Goal: Task Accomplishment & Management: Use online tool/utility

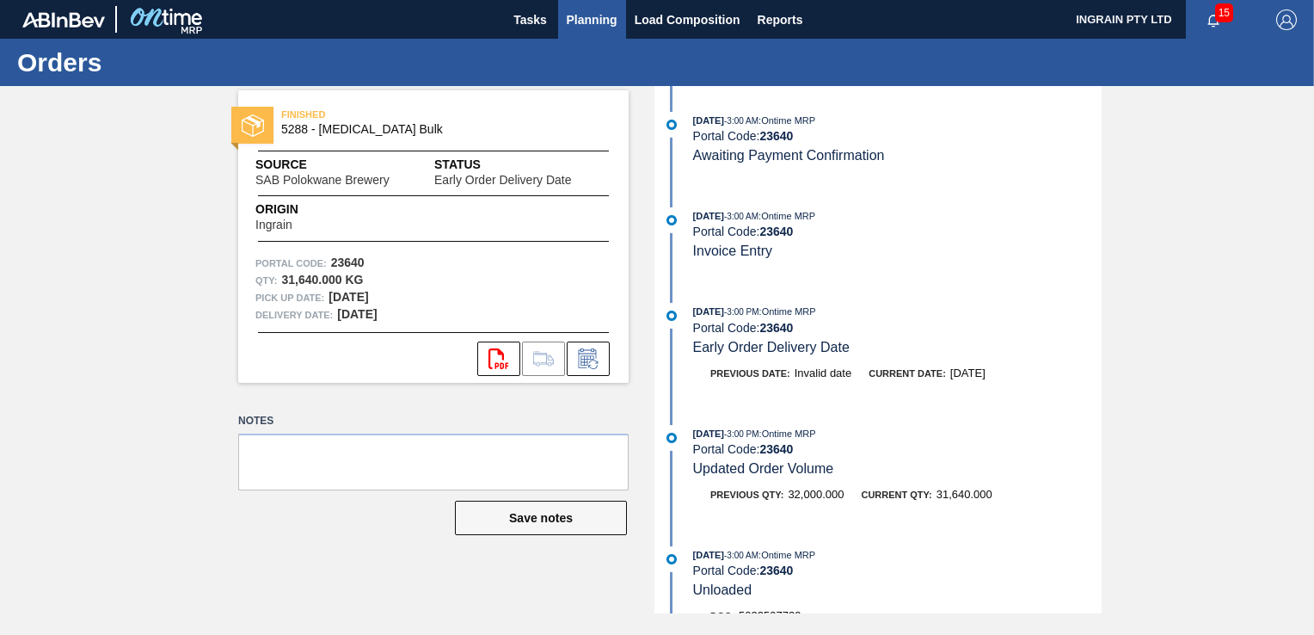
click at [592, 23] on span "Planning" at bounding box center [592, 19] width 51 height 21
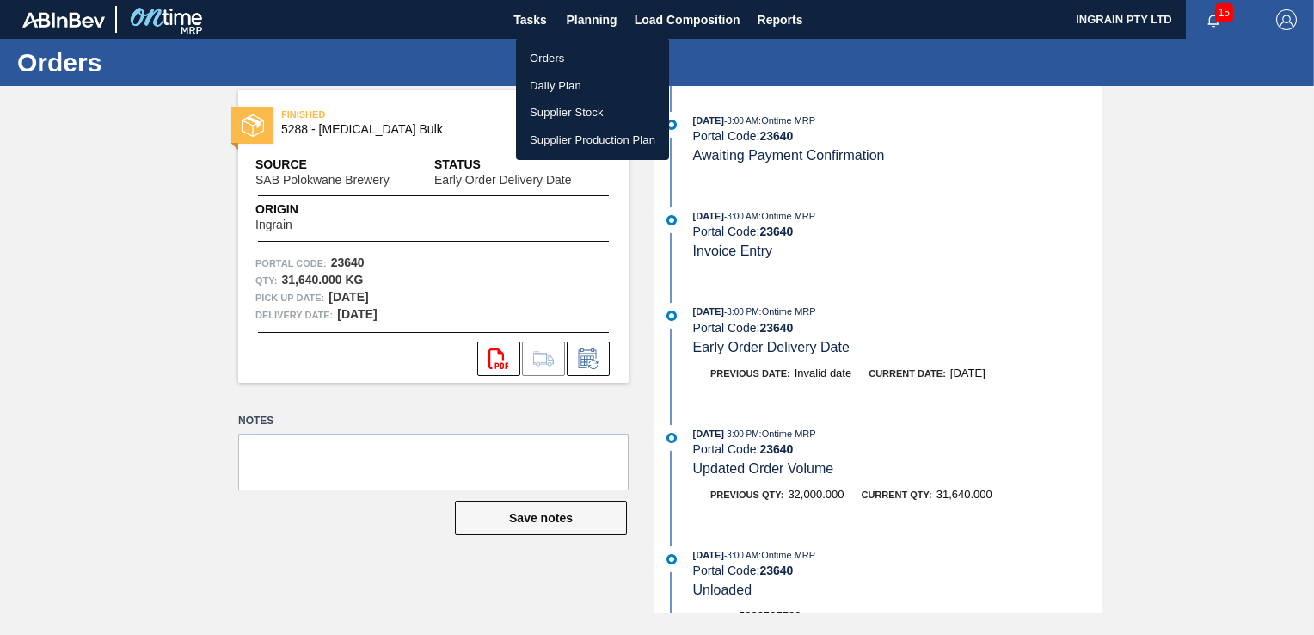
drag, startPoint x: 551, startPoint y: 53, endPoint x: 573, endPoint y: 67, distance: 25.5
click at [551, 53] on li "Orders" at bounding box center [592, 59] width 153 height 28
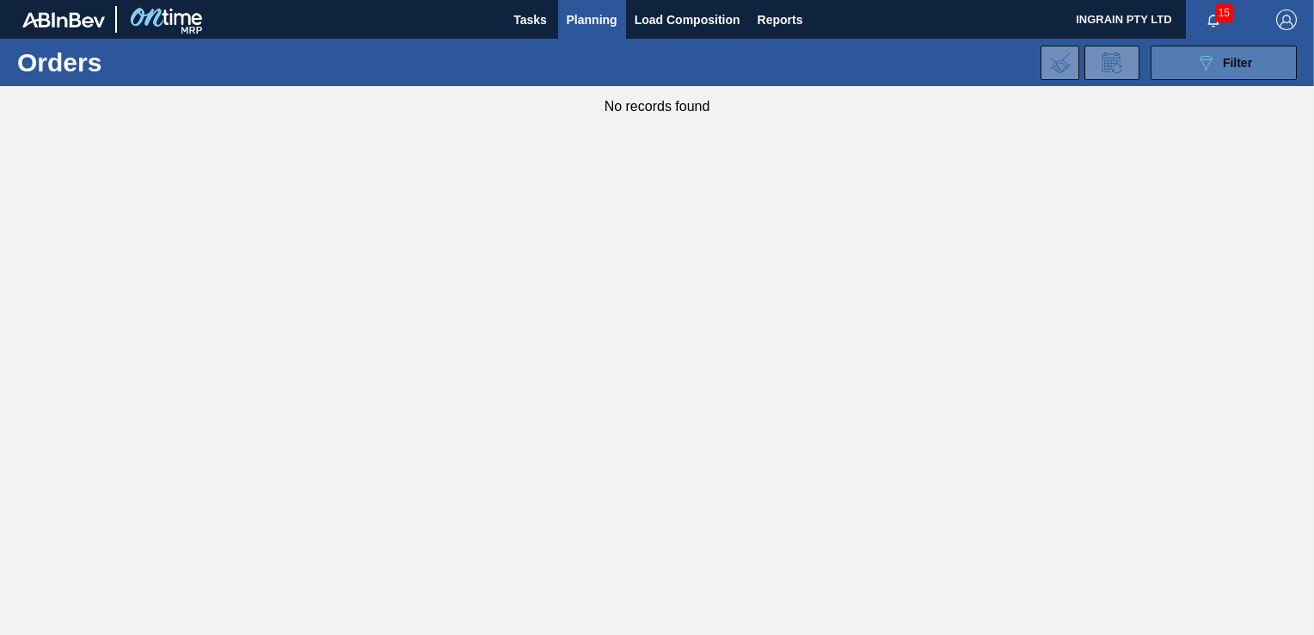
click at [1214, 58] on icon "089F7B8B-B2A5-4AFE-B5C0-19BA573D28AC" at bounding box center [1205, 62] width 21 height 21
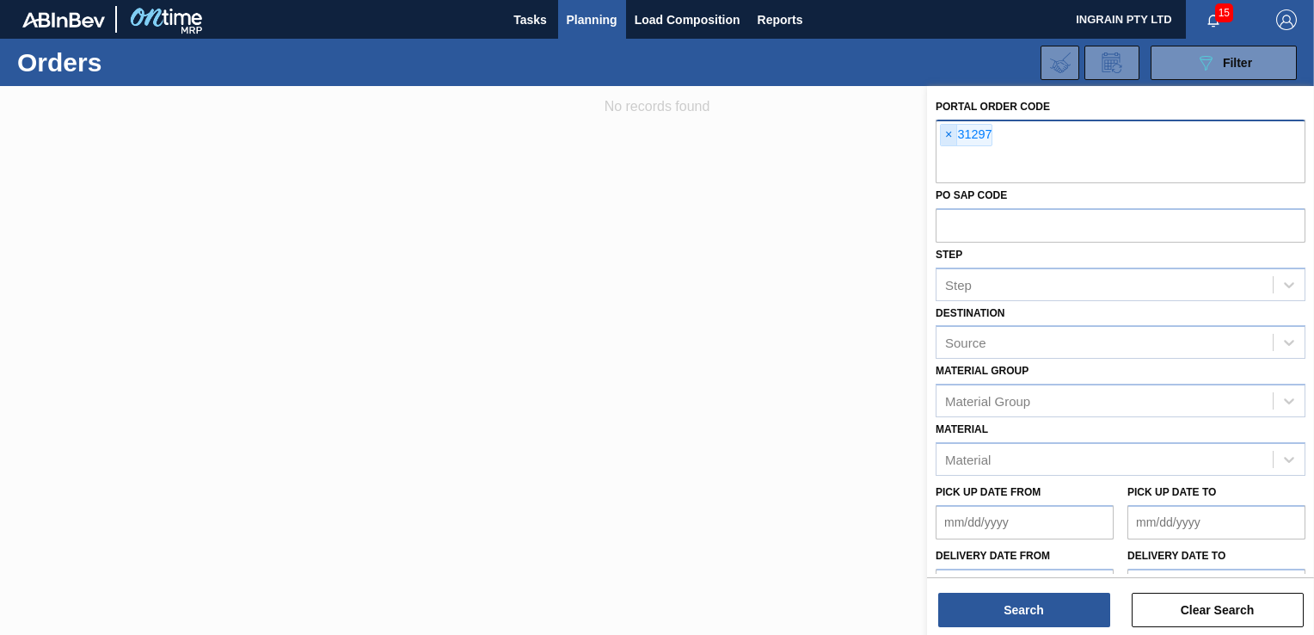
click at [946, 127] on span "×" at bounding box center [949, 135] width 16 height 21
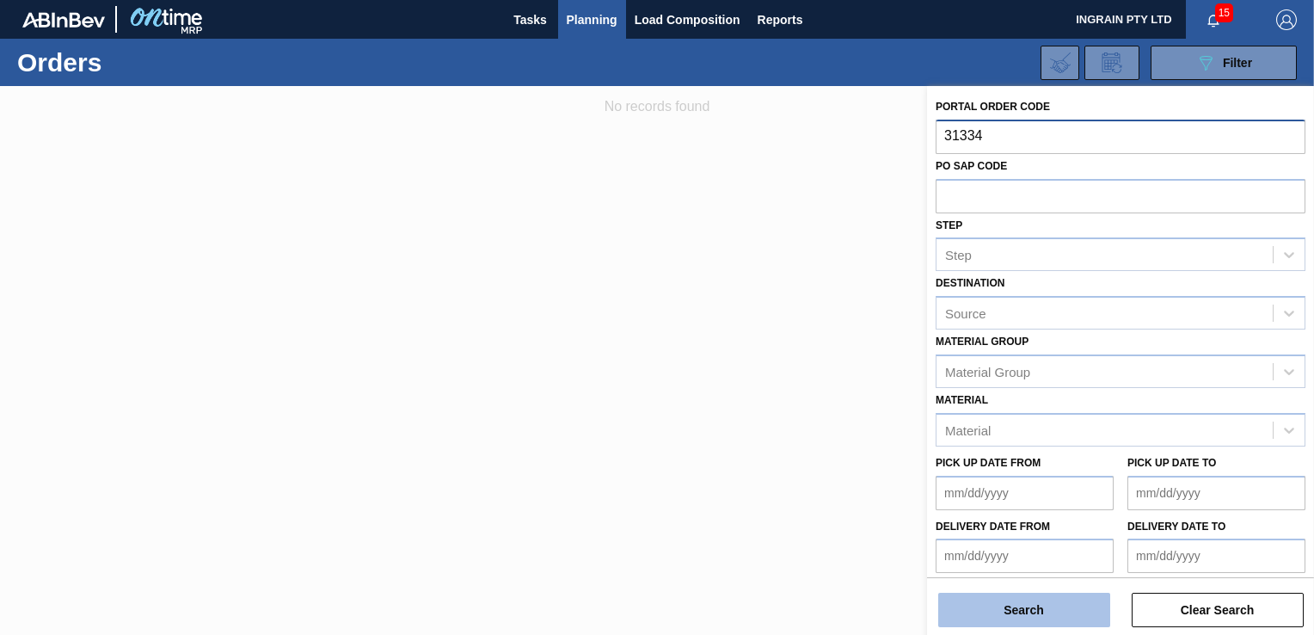
type input "31334"
click at [1059, 605] on button "Search" at bounding box center [1024, 609] width 172 height 34
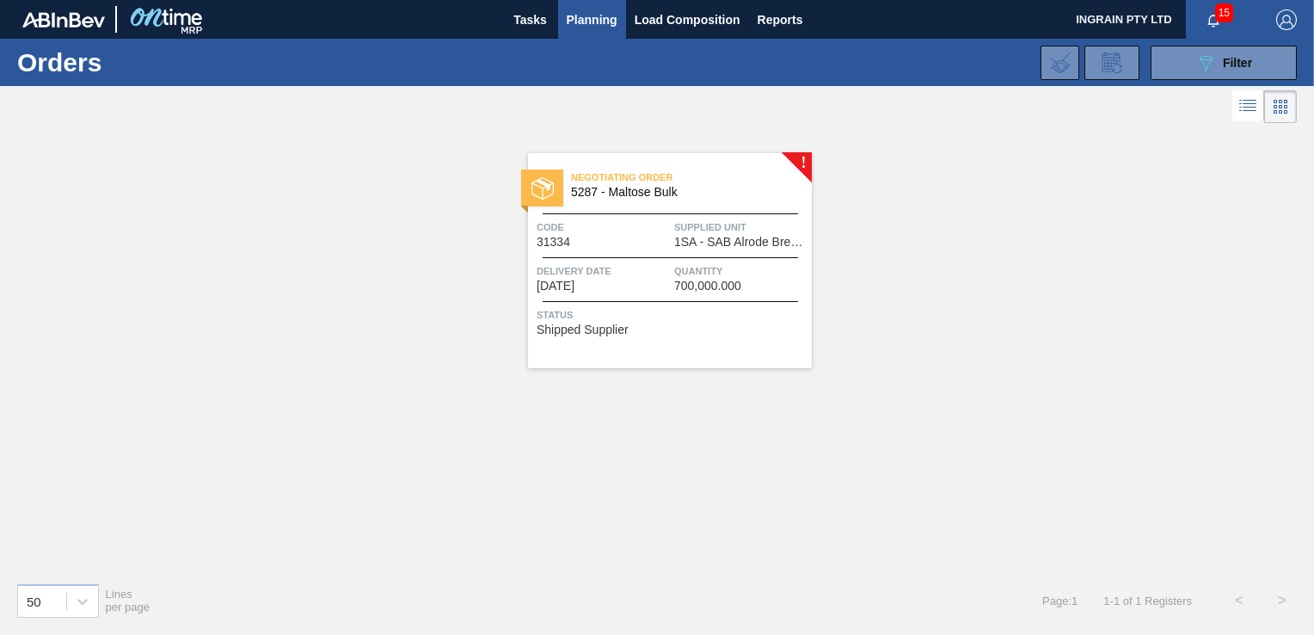
click at [740, 236] on span "1SA - SAB Alrode Brewery" at bounding box center [740, 242] width 133 height 13
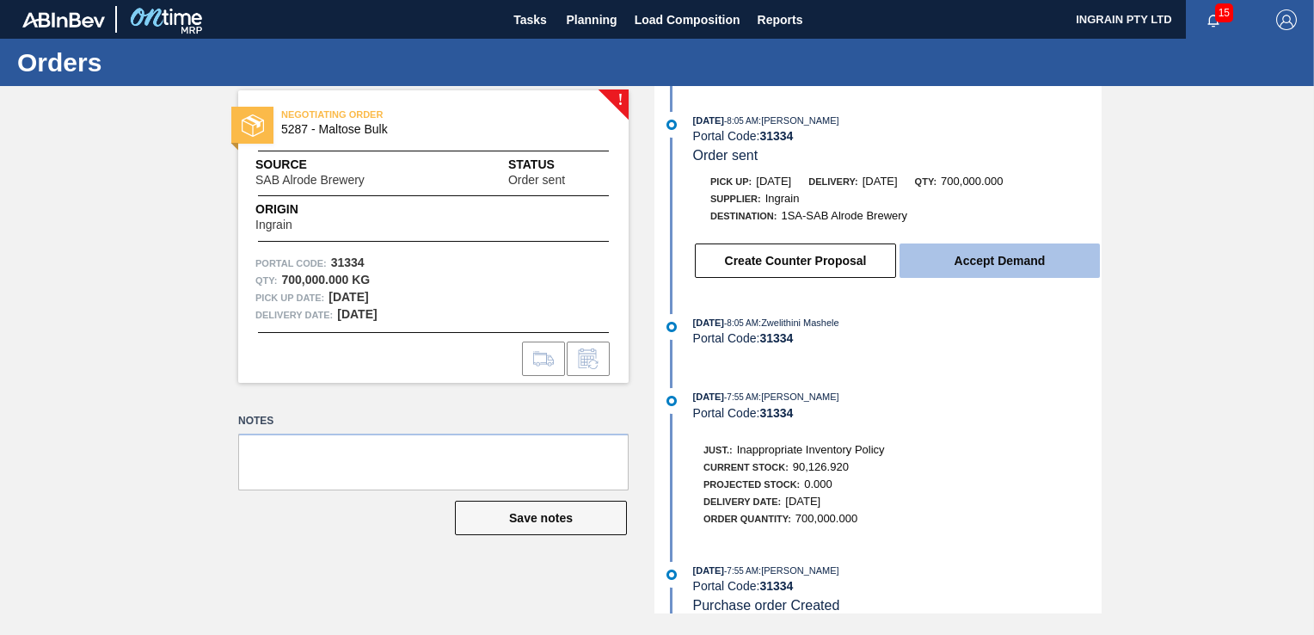
click at [941, 256] on button "Accept Demand" at bounding box center [999, 260] width 200 height 34
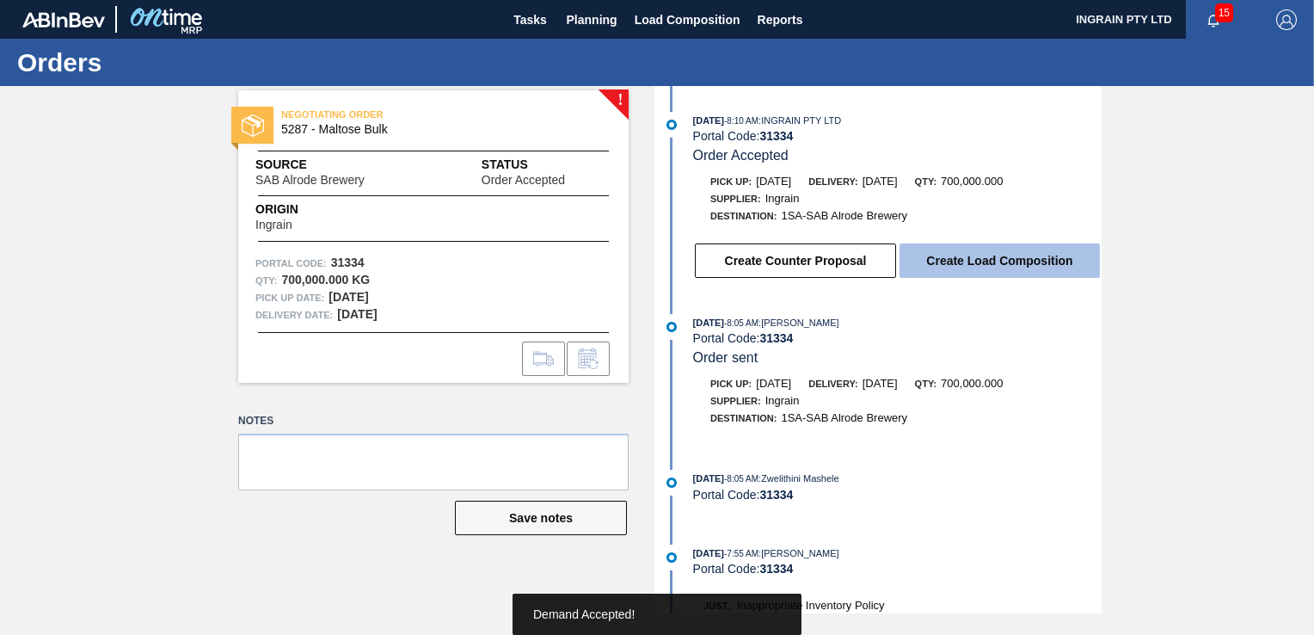
click at [966, 261] on button "Create Load Composition" at bounding box center [999, 260] width 200 height 34
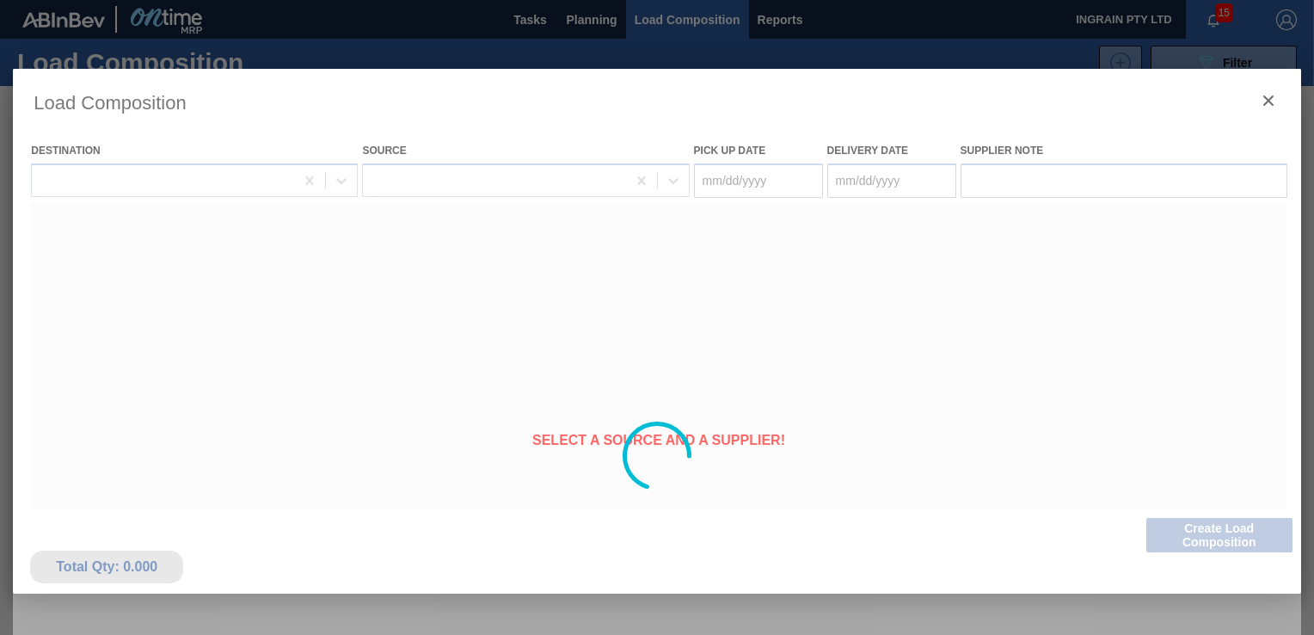
type Date "[DATE]"
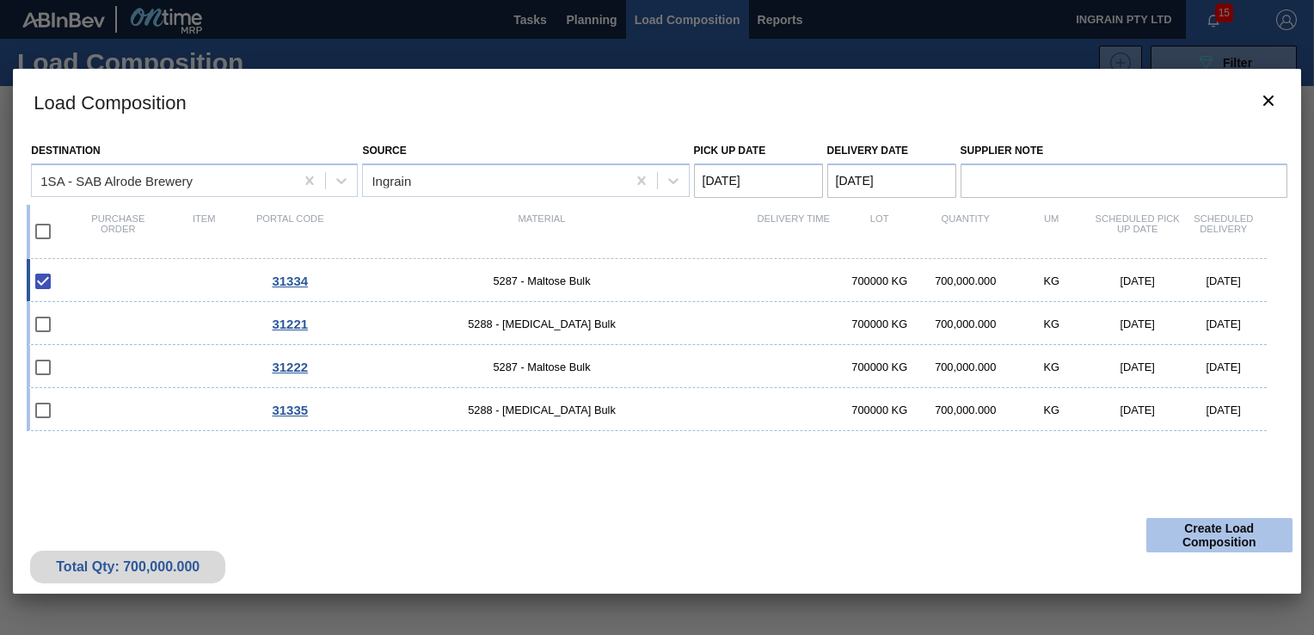
click at [1219, 525] on button "Create Load Composition" at bounding box center [1219, 535] width 146 height 34
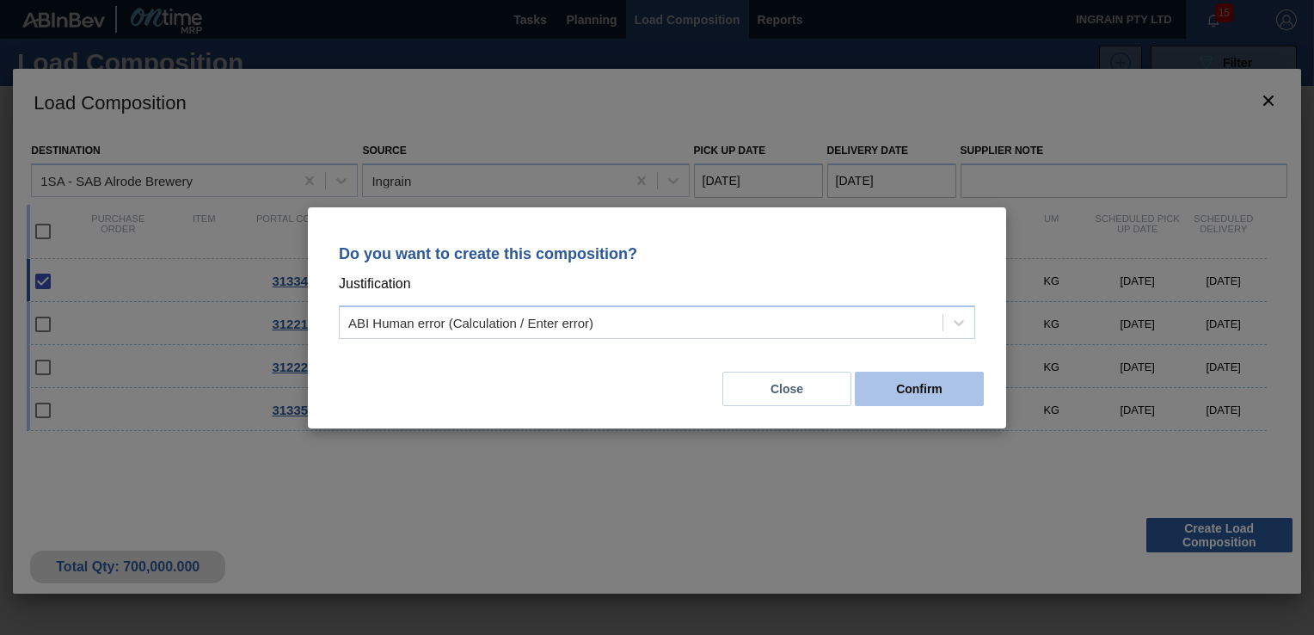
click at [956, 387] on button "Confirm" at bounding box center [919, 388] width 129 height 34
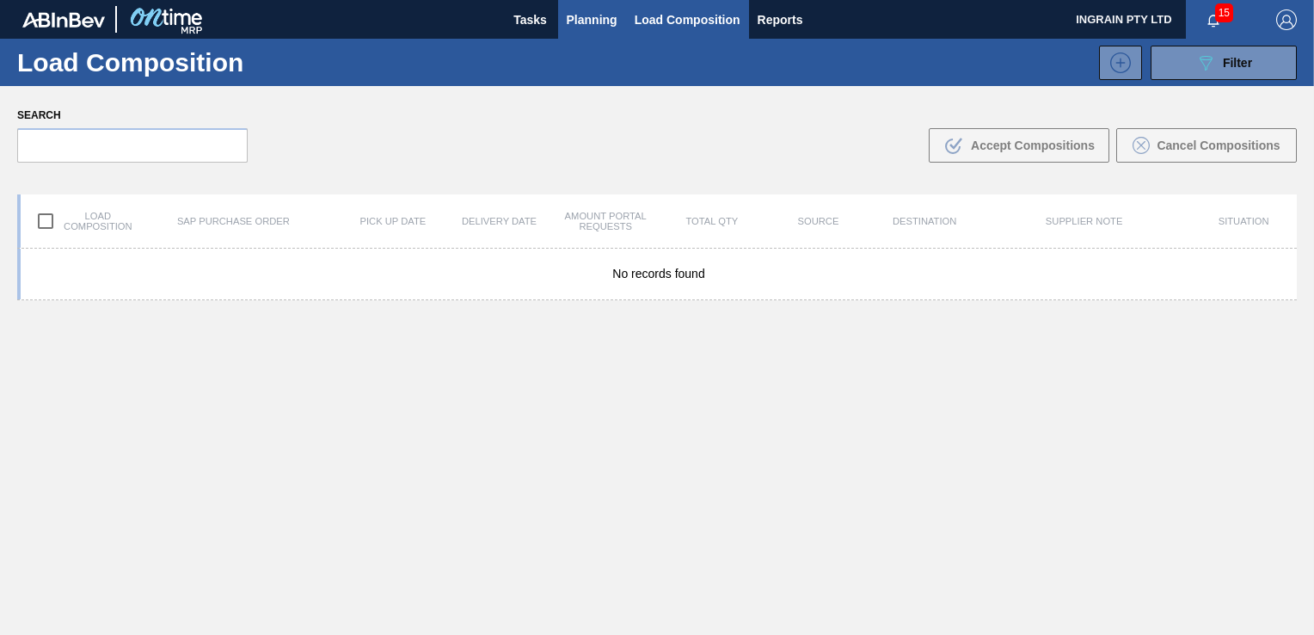
click at [578, 21] on span "Planning" at bounding box center [592, 19] width 51 height 21
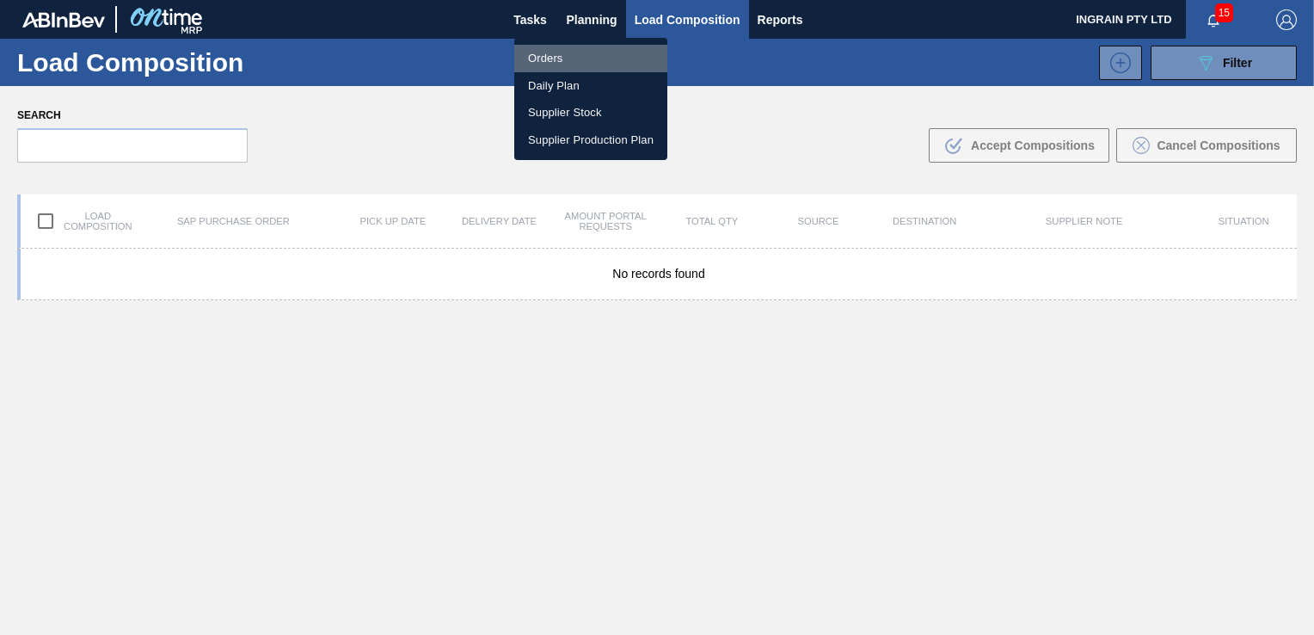
click at [537, 58] on li "Orders" at bounding box center [590, 59] width 153 height 28
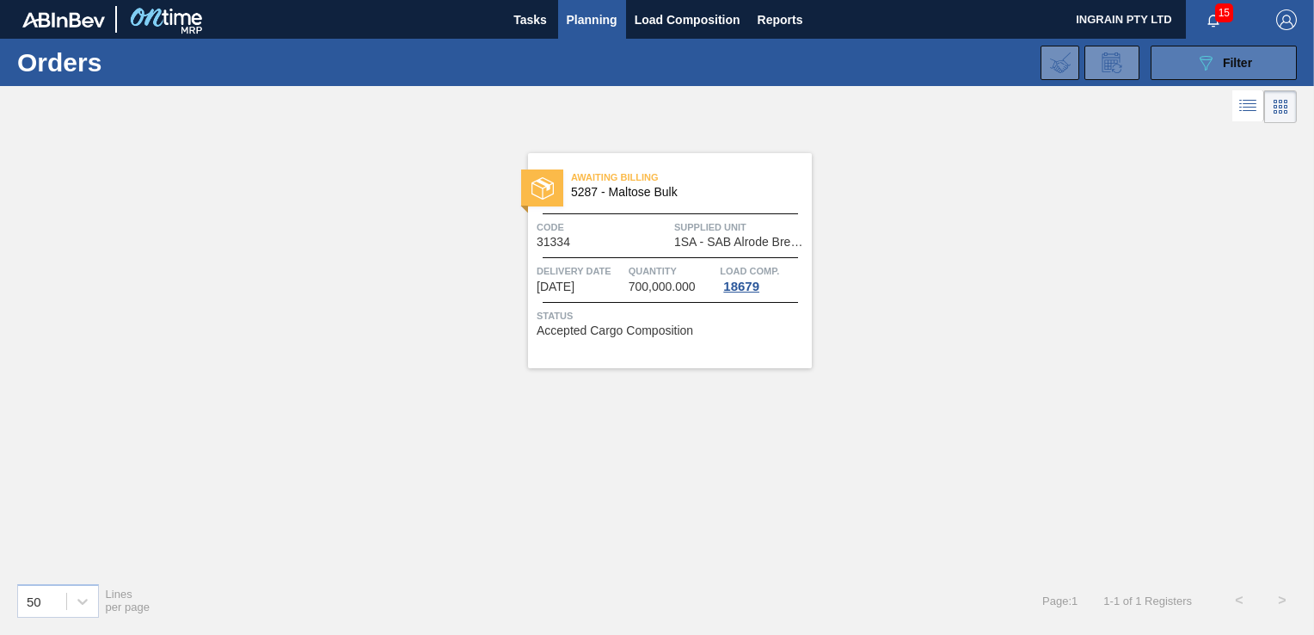
click at [1235, 56] on span "Filter" at bounding box center [1237, 63] width 29 height 14
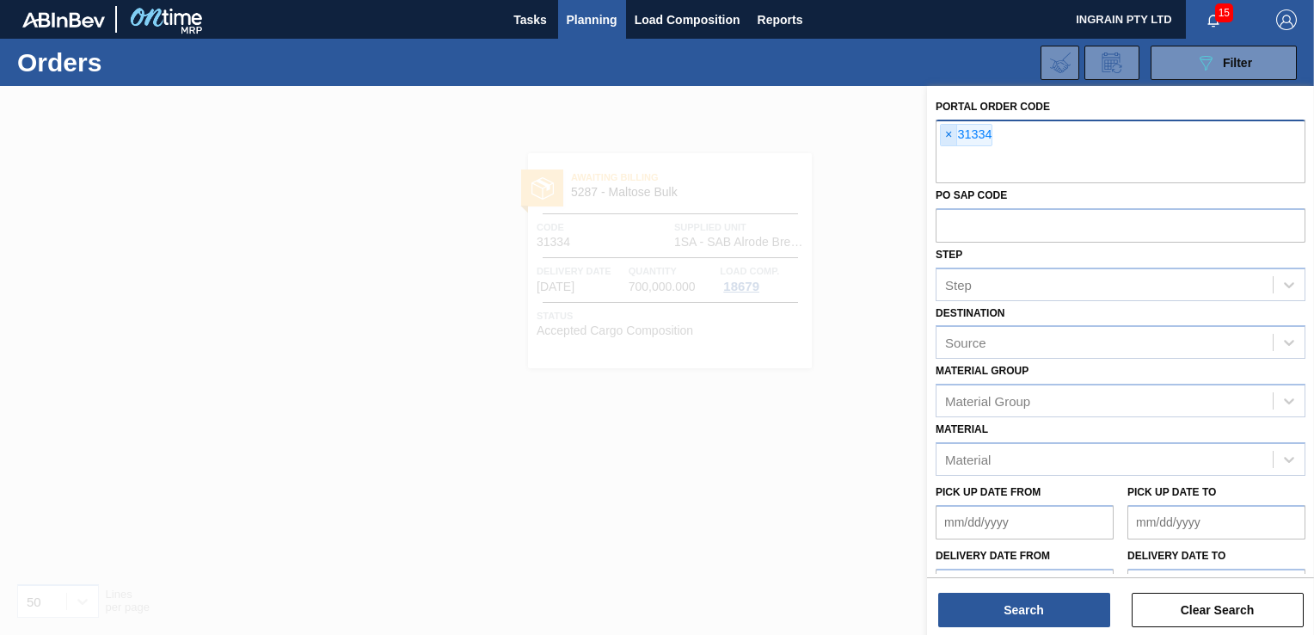
click at [948, 133] on span "×" at bounding box center [949, 135] width 16 height 21
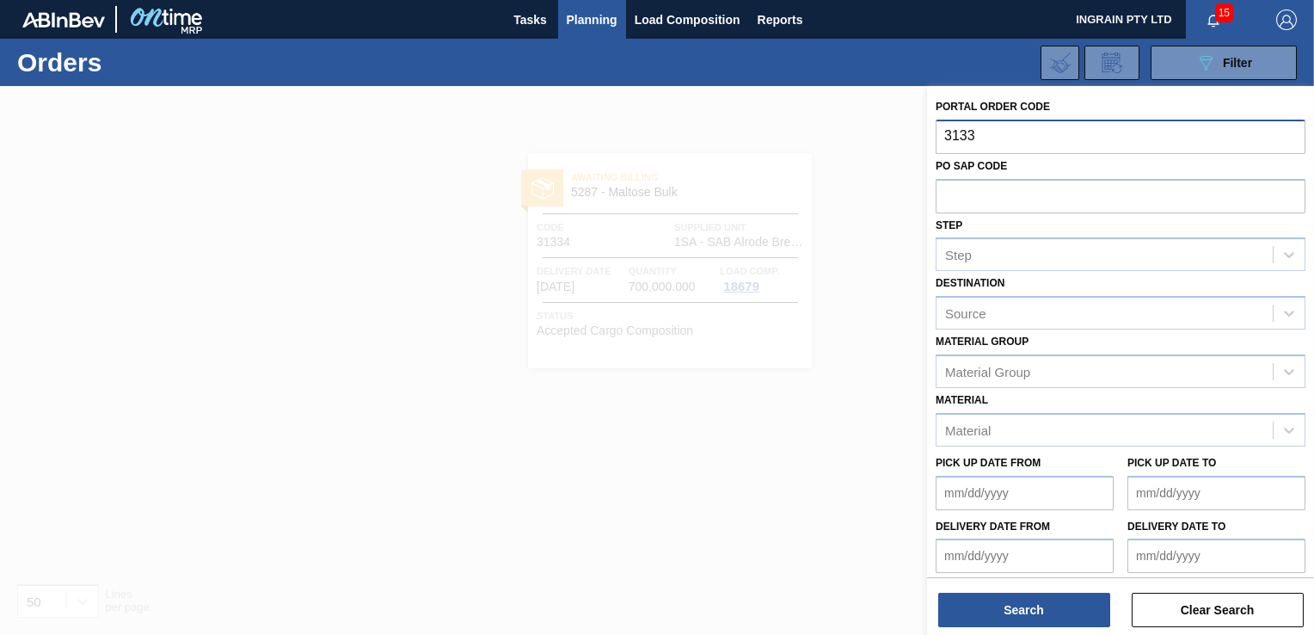
type input "31335"
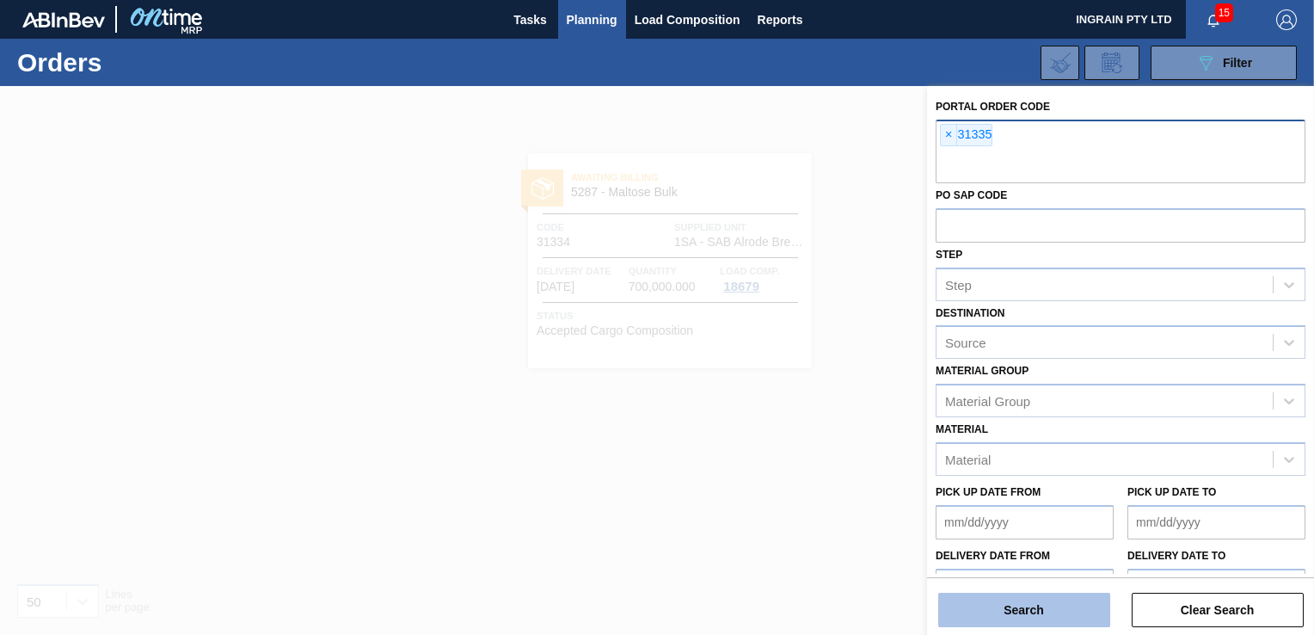
click at [1046, 607] on button "Search" at bounding box center [1024, 609] width 172 height 34
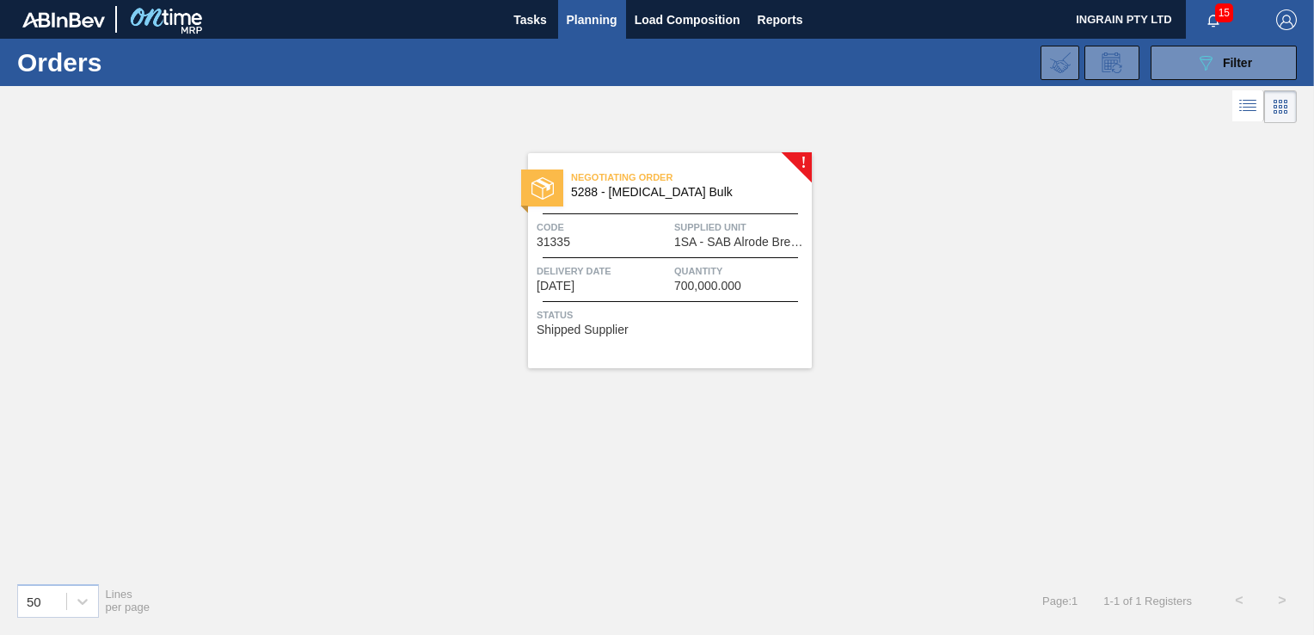
click at [771, 230] on span "Supplied Unit" at bounding box center [740, 226] width 133 height 17
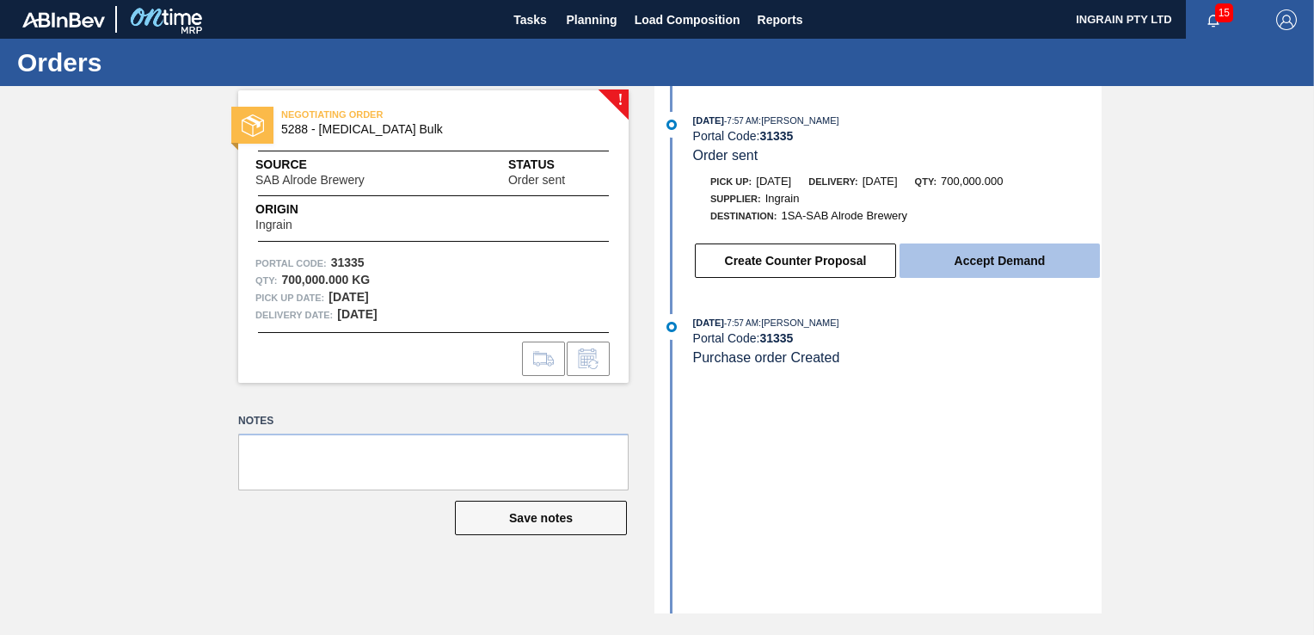
click at [950, 259] on button "Accept Demand" at bounding box center [999, 260] width 200 height 34
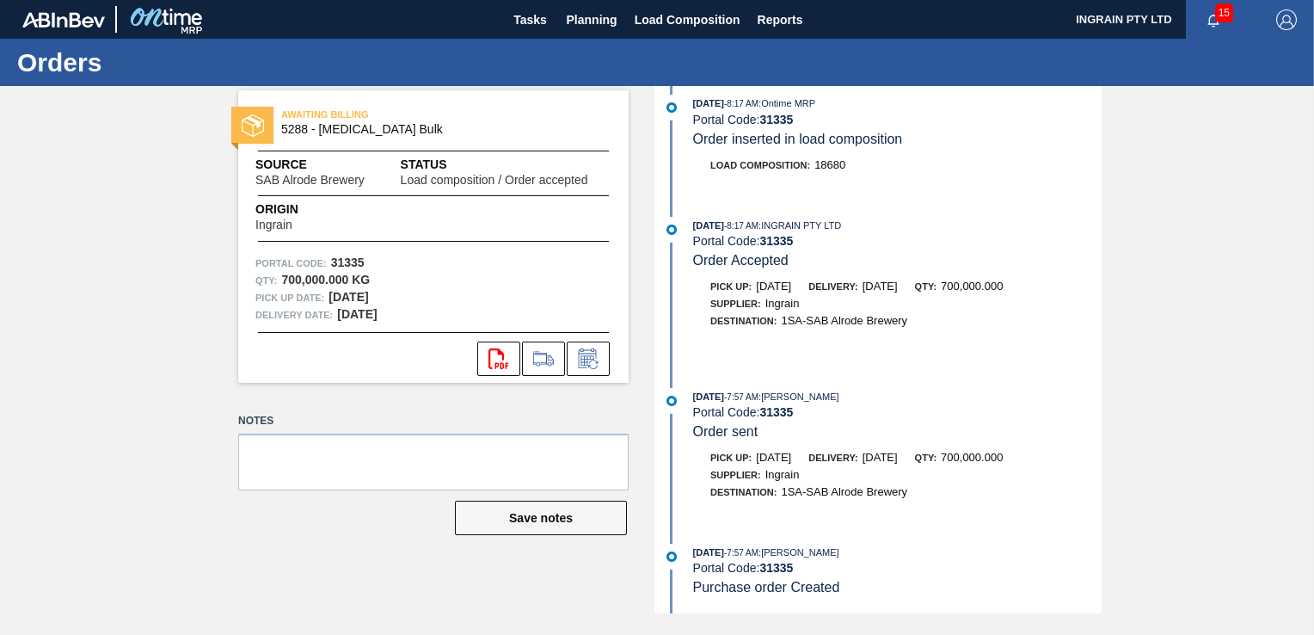
scroll to position [300, 0]
click at [584, 10] on span "Planning" at bounding box center [592, 19] width 51 height 21
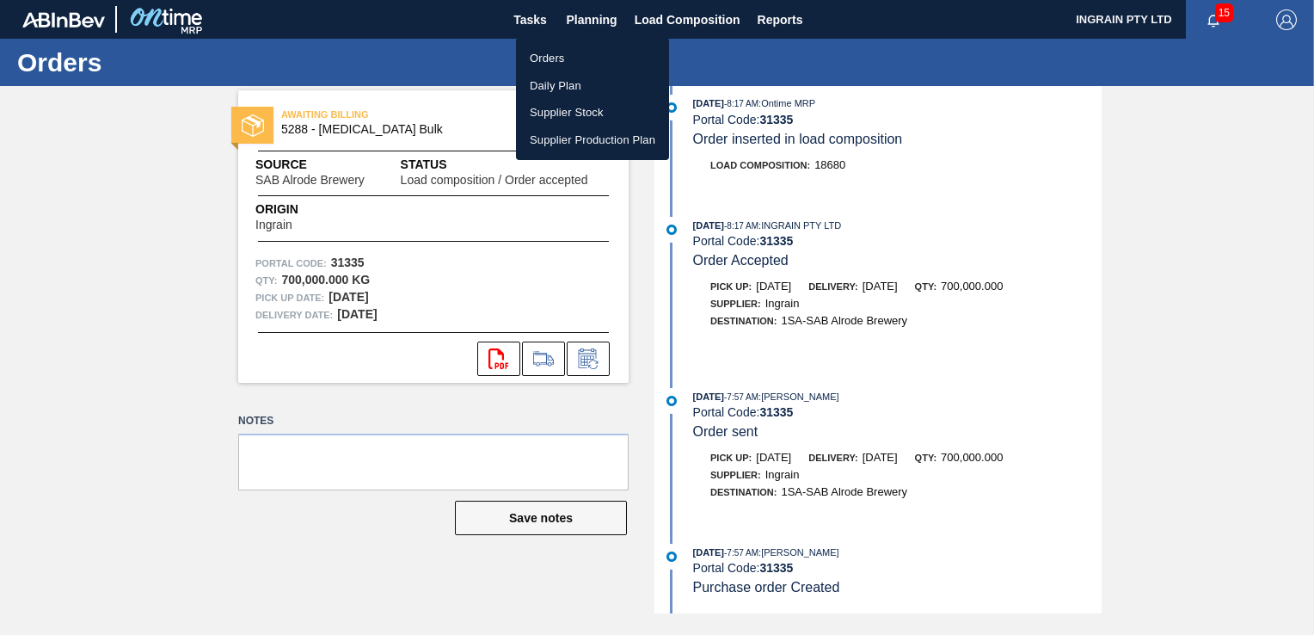
click at [554, 51] on li "Orders" at bounding box center [592, 59] width 153 height 28
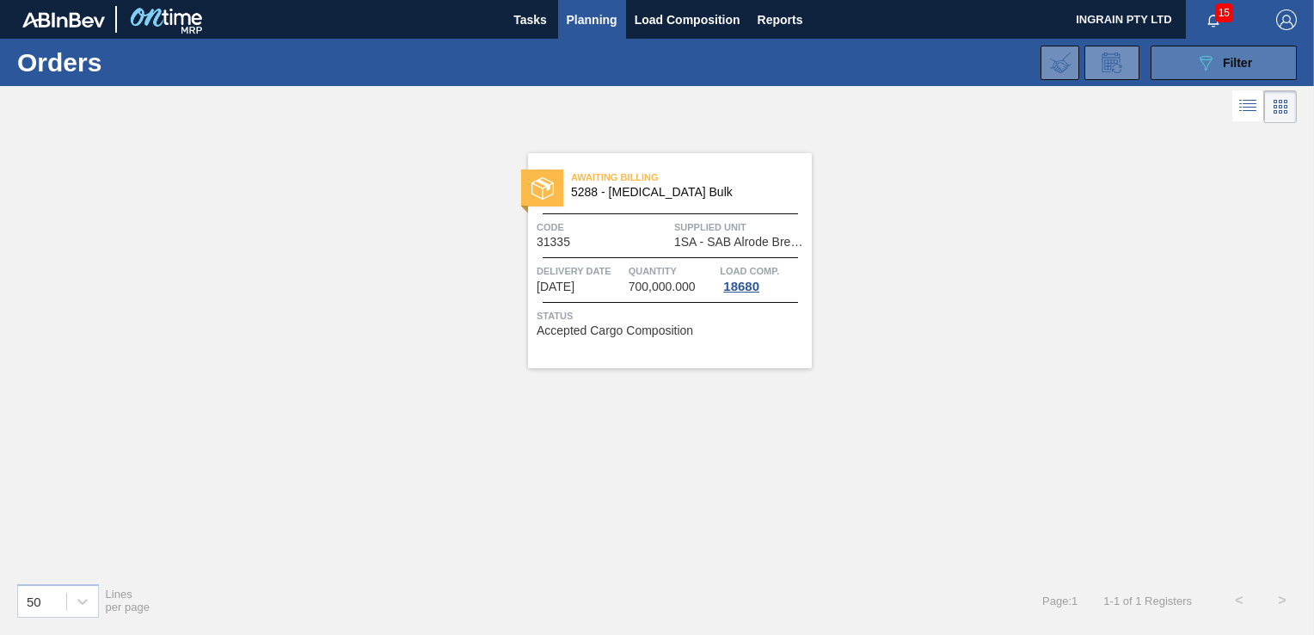
click at [1205, 52] on icon "089F7B8B-B2A5-4AFE-B5C0-19BA573D28AC" at bounding box center [1205, 62] width 21 height 21
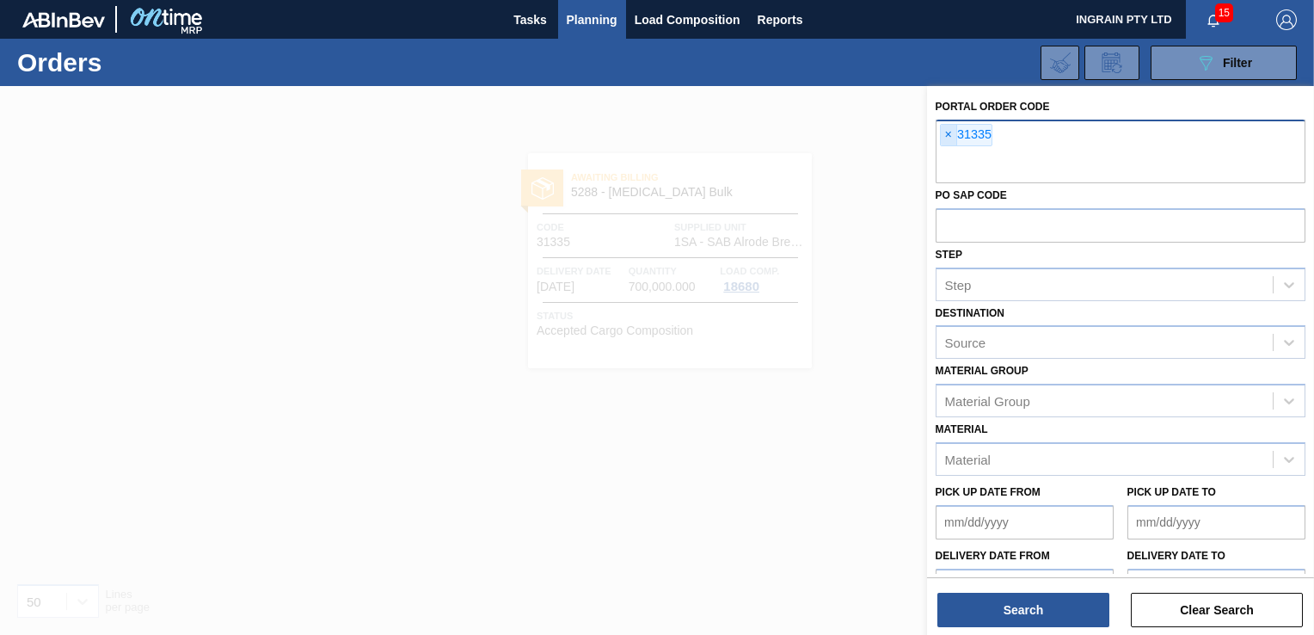
click at [947, 136] on span "×" at bounding box center [949, 135] width 16 height 21
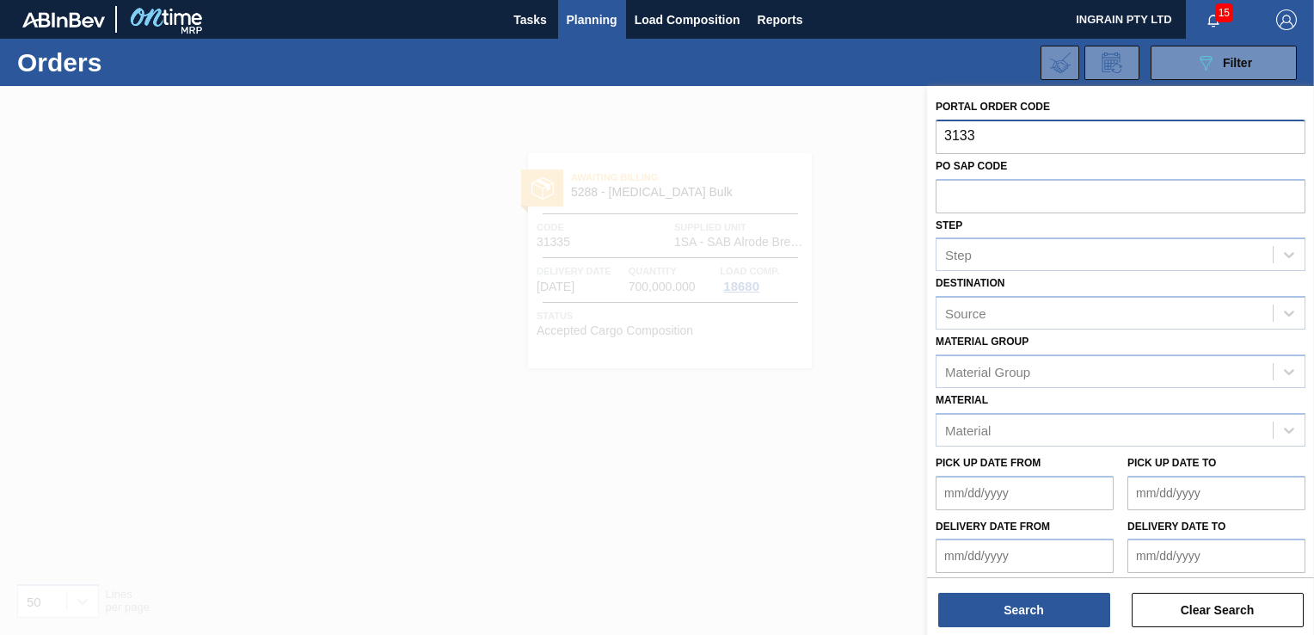
type input "31330"
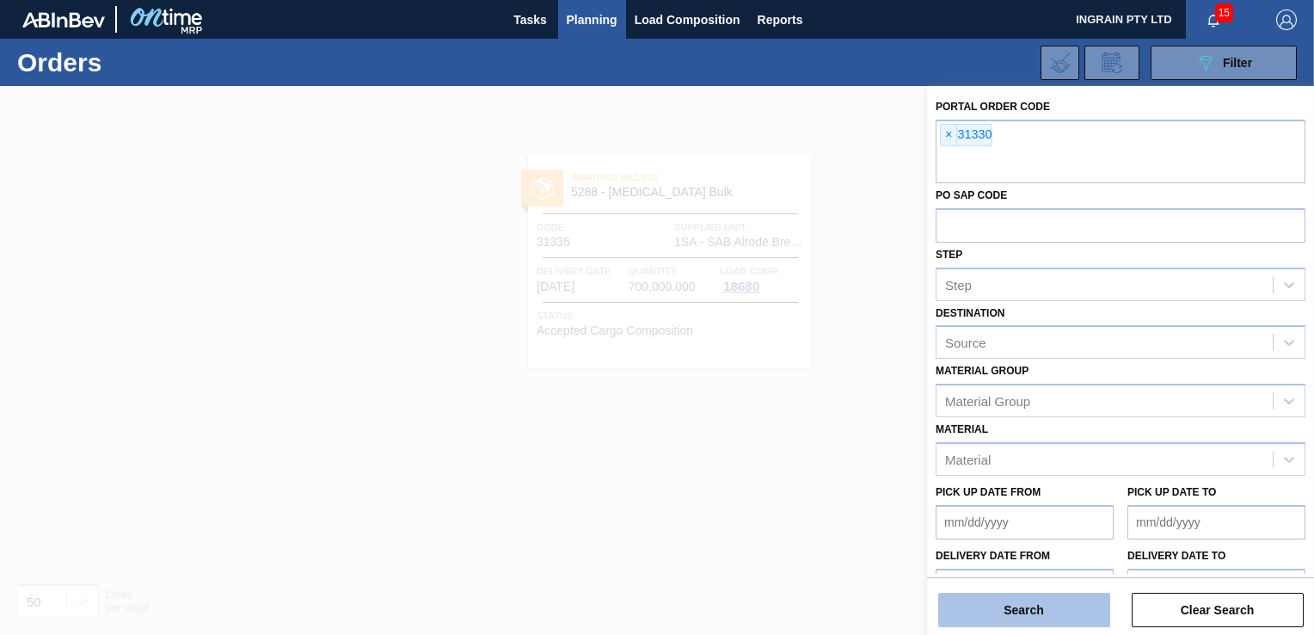
click at [1049, 609] on button "Search" at bounding box center [1024, 609] width 172 height 34
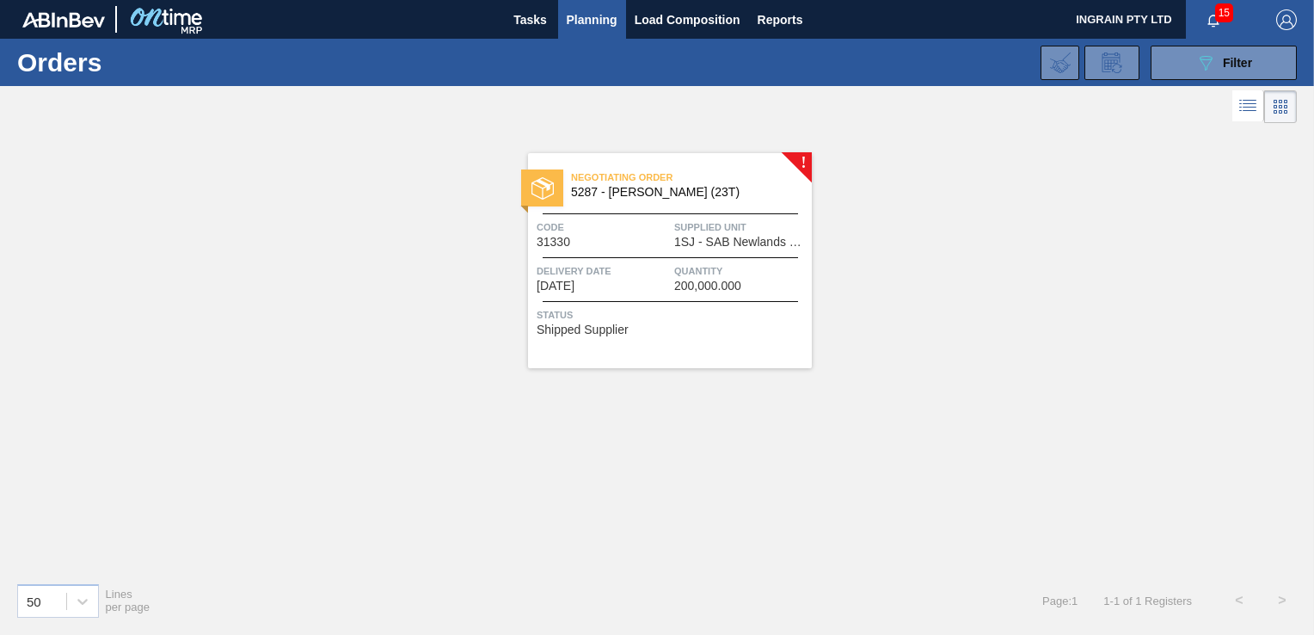
click at [648, 236] on div "Code 31330" at bounding box center [603, 233] width 133 height 30
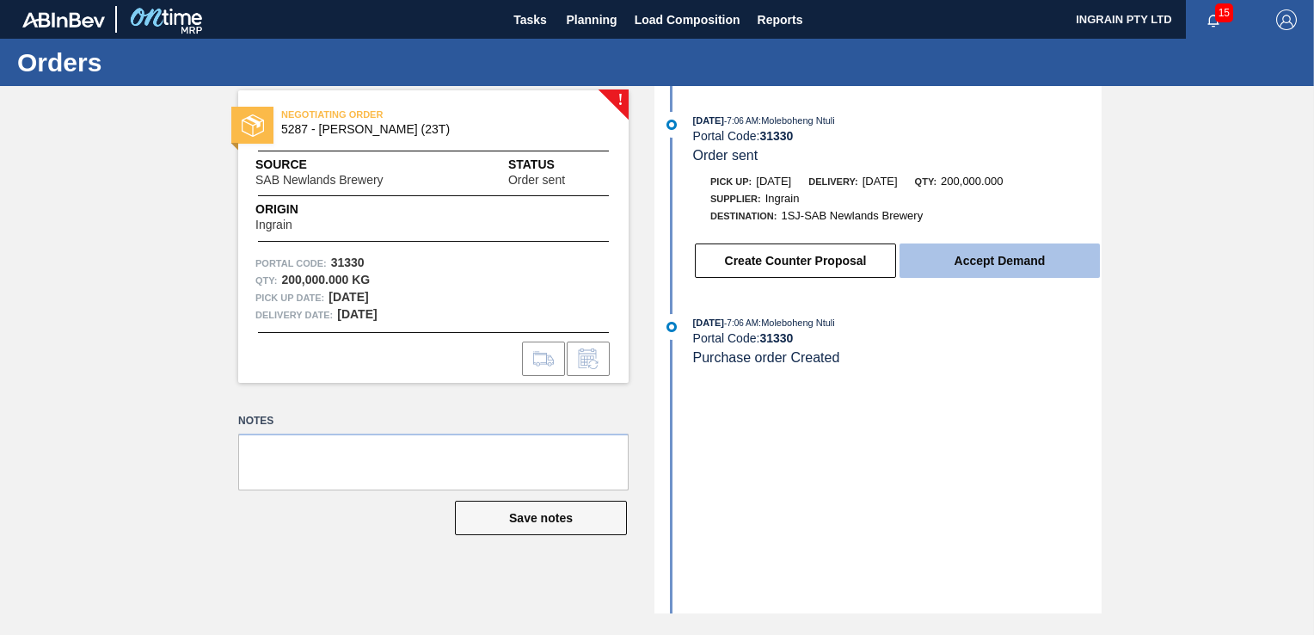
click at [963, 261] on button "Accept Demand" at bounding box center [999, 260] width 200 height 34
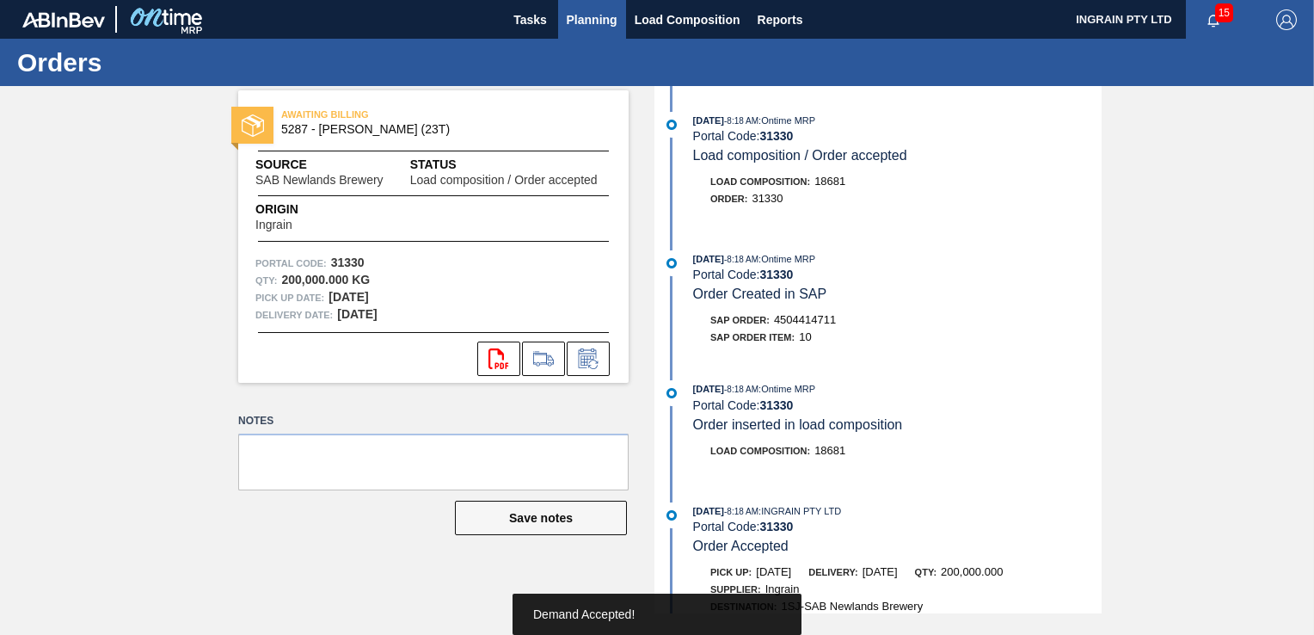
click at [585, 21] on span "Planning" at bounding box center [592, 19] width 51 height 21
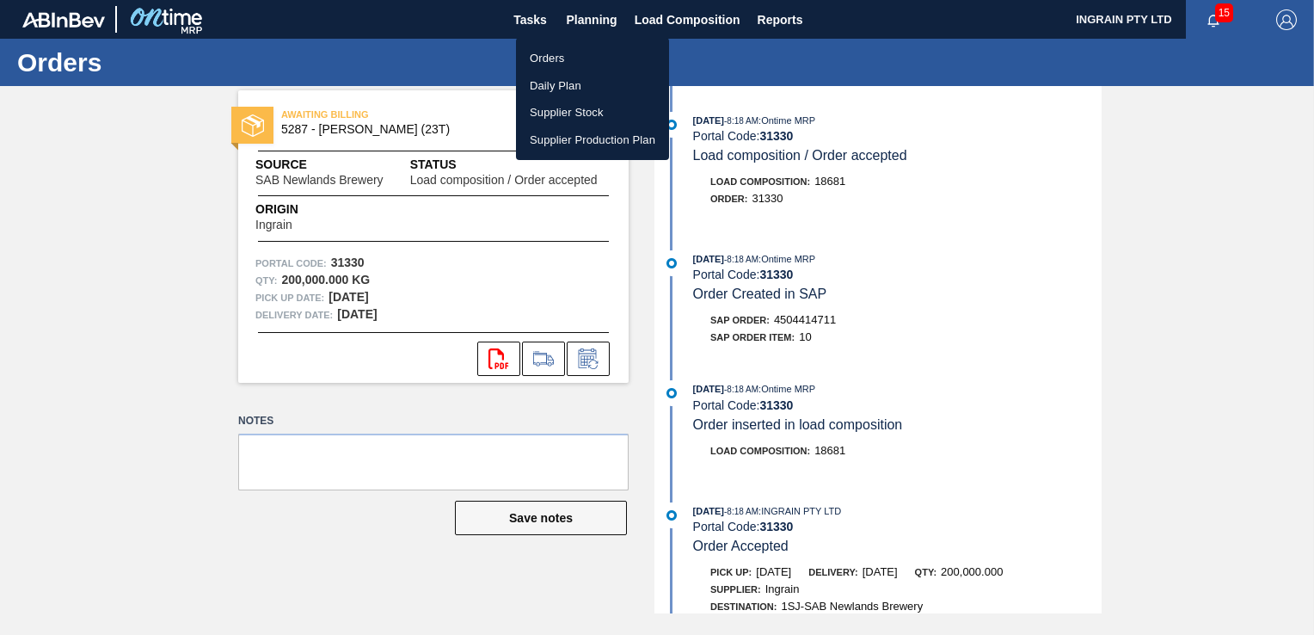
click at [546, 53] on li "Orders" at bounding box center [592, 59] width 153 height 28
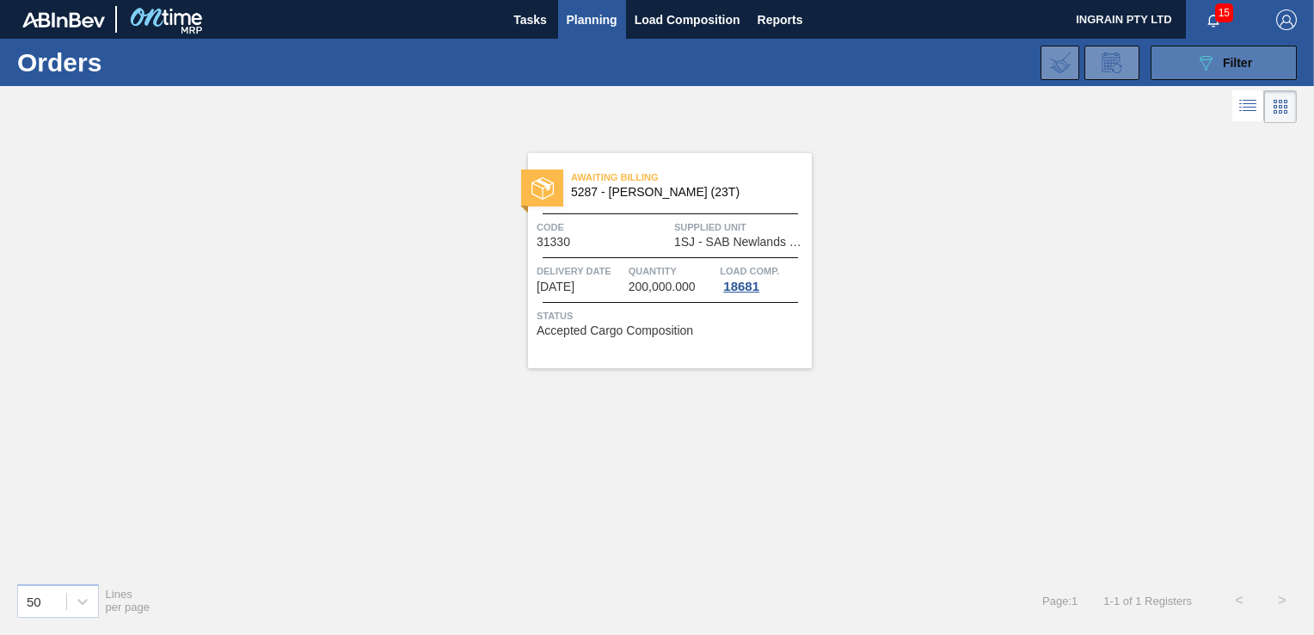
click at [1205, 51] on button "089F7B8B-B2A5-4AFE-B5C0-19BA573D28AC Filter" at bounding box center [1224, 63] width 146 height 34
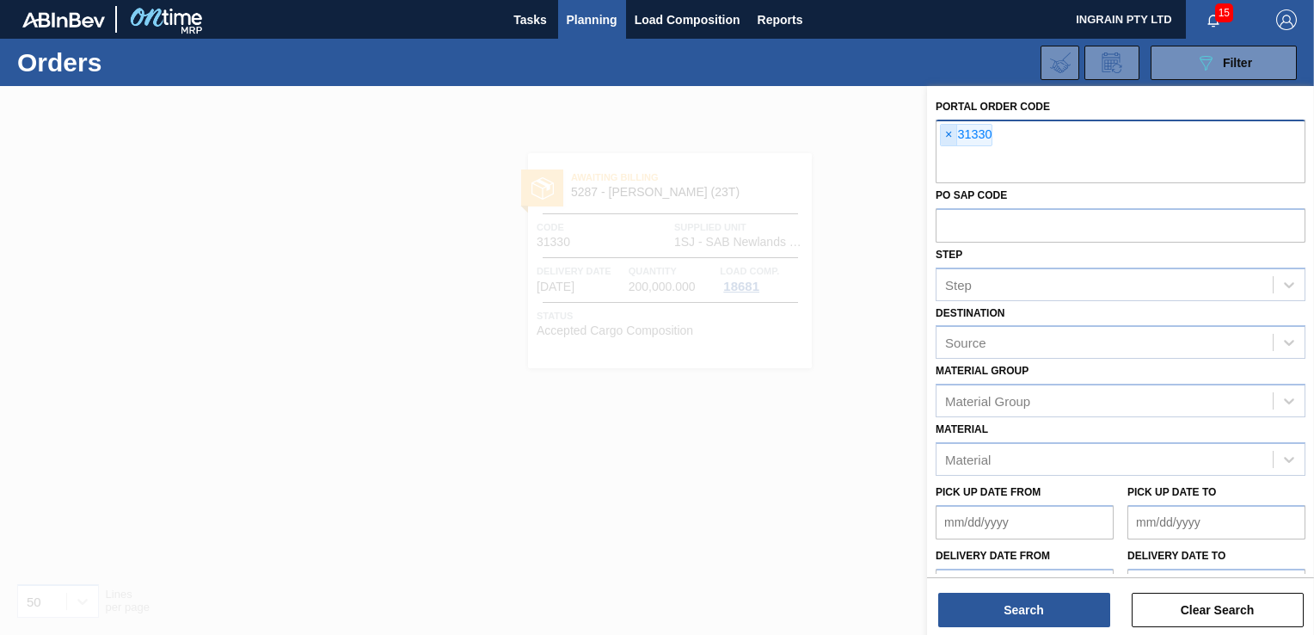
click at [942, 136] on span "×" at bounding box center [949, 135] width 16 height 21
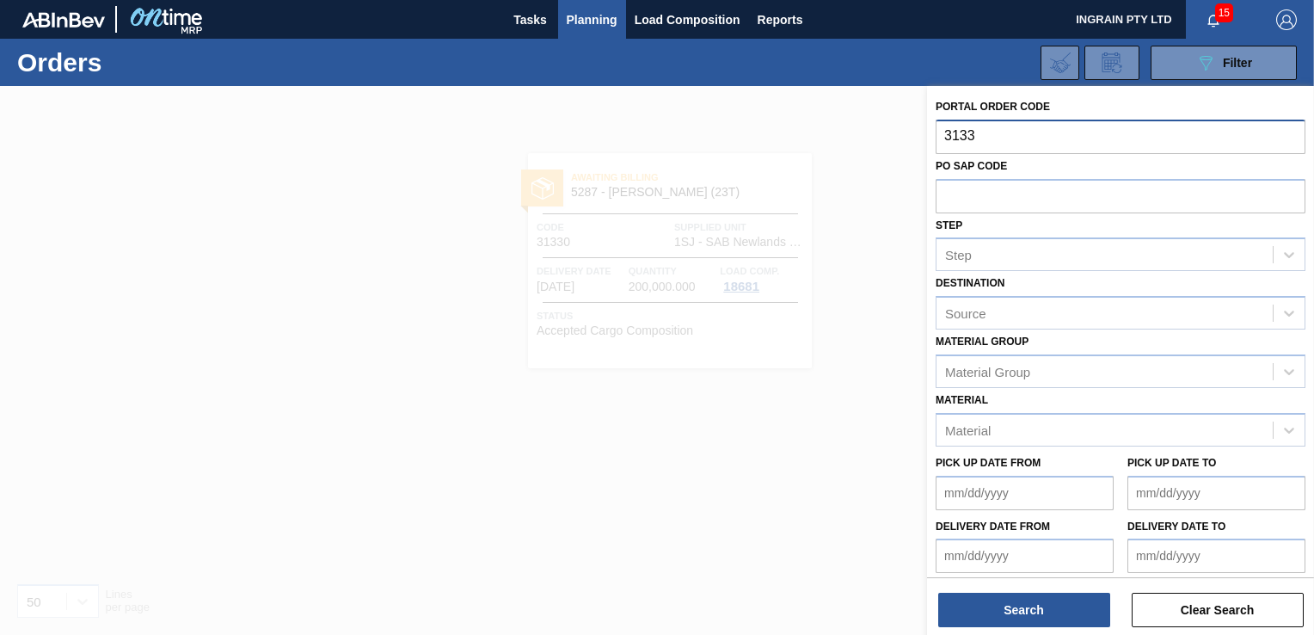
type input "31331"
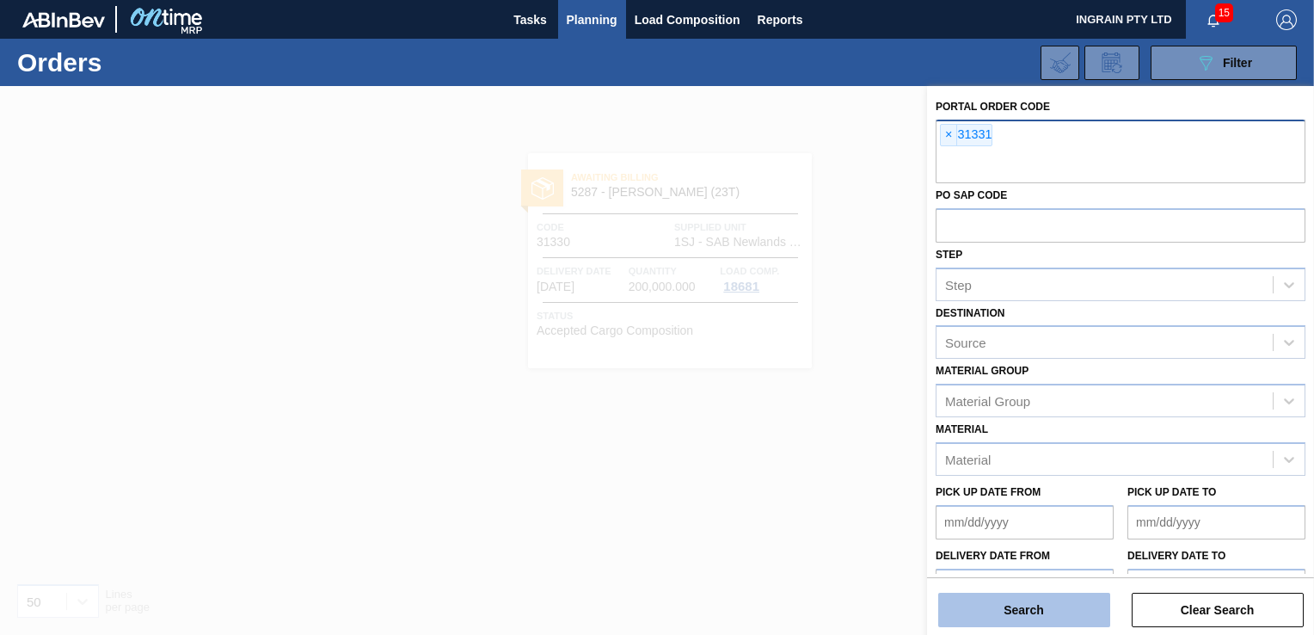
click at [1018, 605] on button "Search" at bounding box center [1024, 609] width 172 height 34
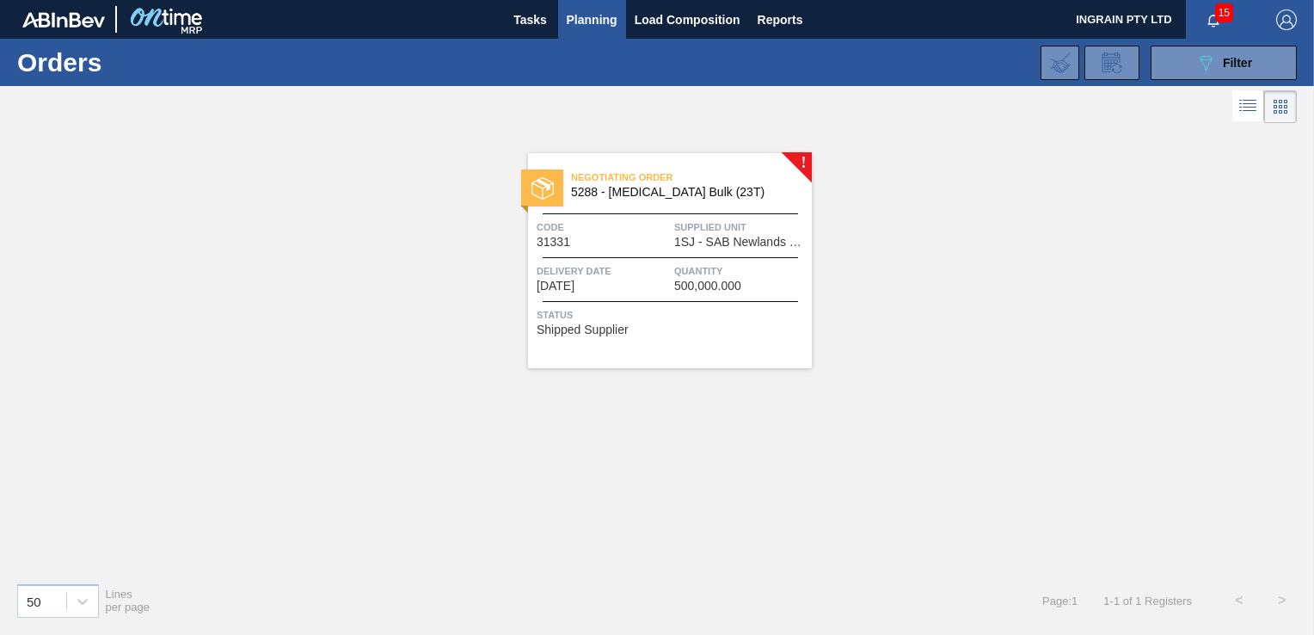
click at [713, 232] on span "Supplied Unit" at bounding box center [740, 226] width 133 height 17
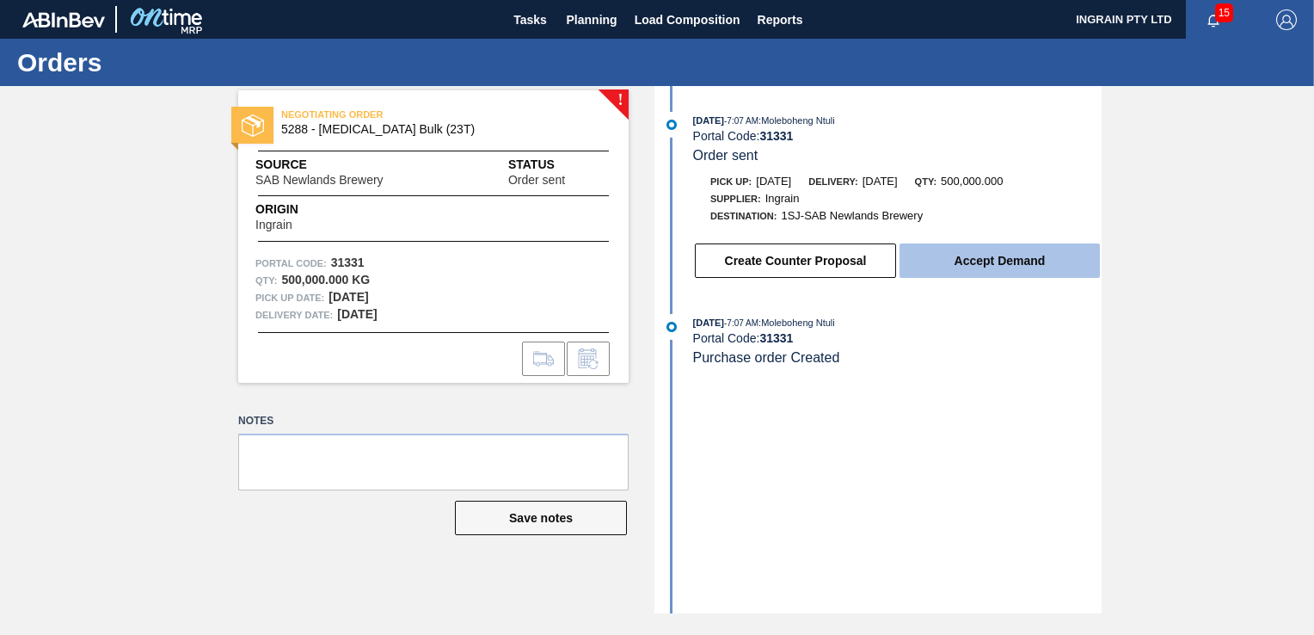
click at [945, 260] on button "Accept Demand" at bounding box center [999, 260] width 200 height 34
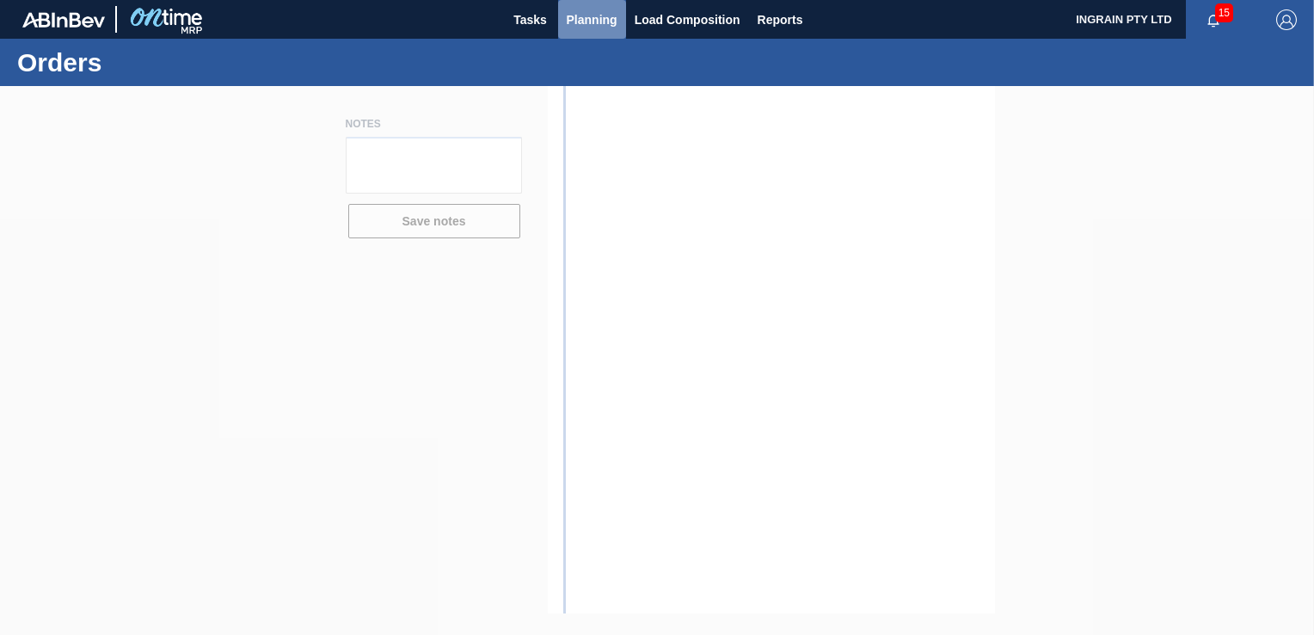
click at [599, 14] on span "Planning" at bounding box center [592, 19] width 51 height 21
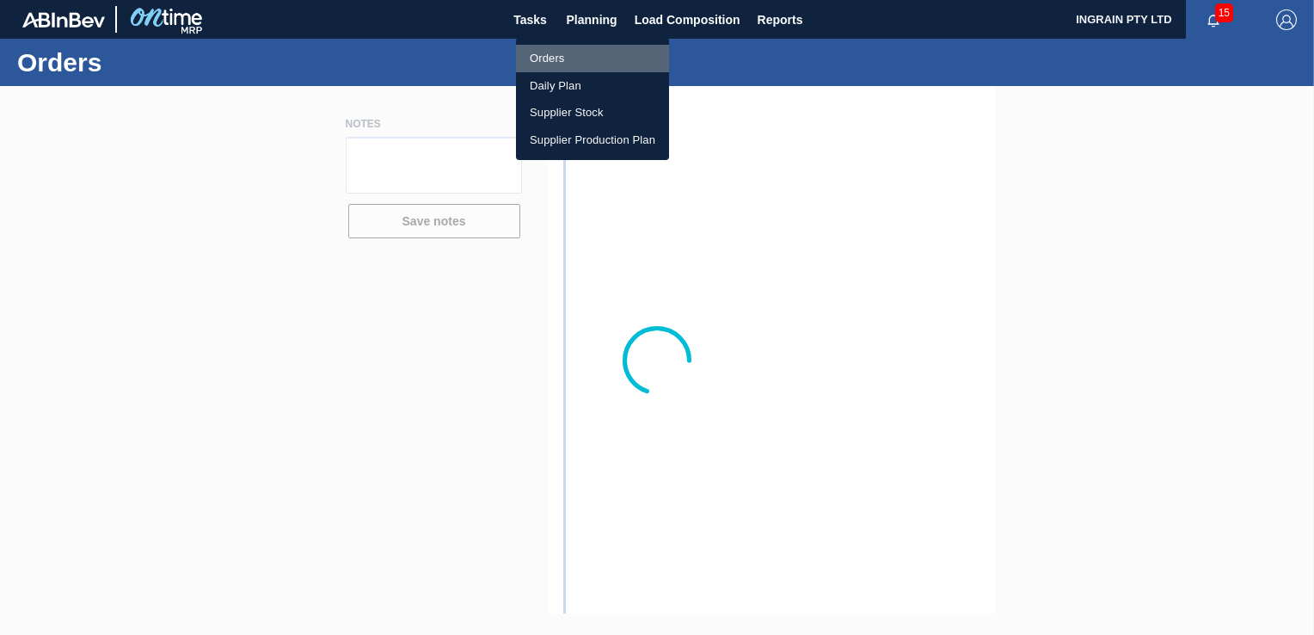
click at [547, 54] on li "Orders" at bounding box center [592, 59] width 153 height 28
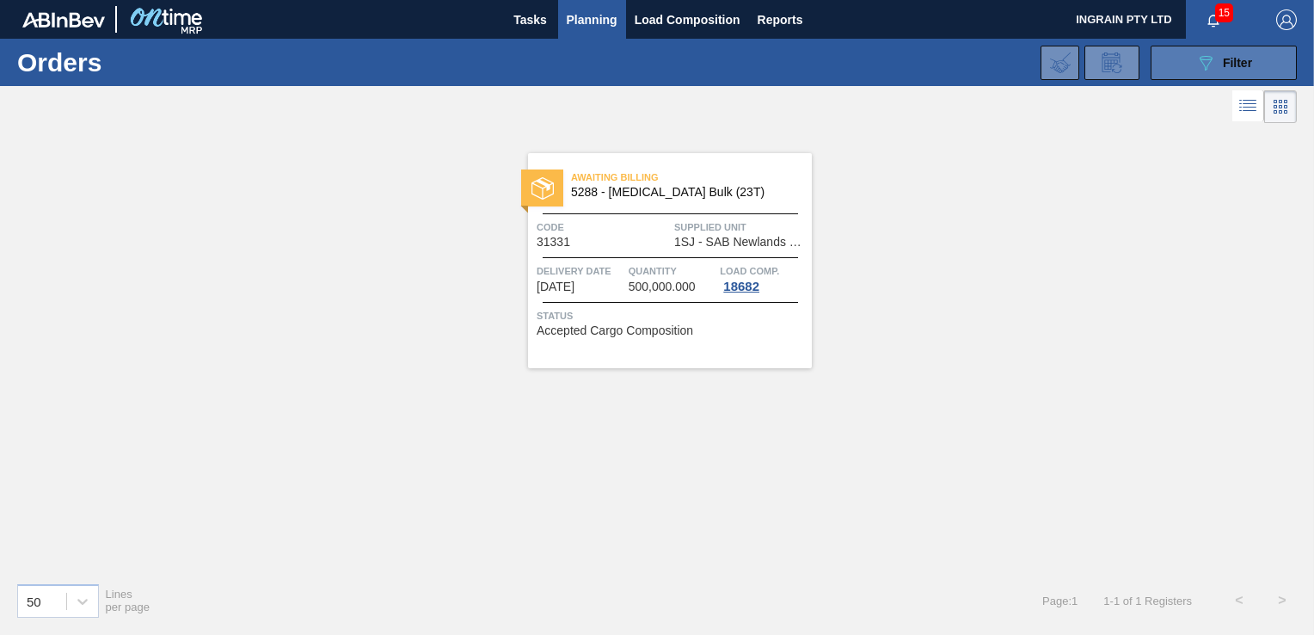
click at [1216, 53] on div "089F7B8B-B2A5-4AFE-B5C0-19BA573D28AC Filter" at bounding box center [1223, 62] width 57 height 21
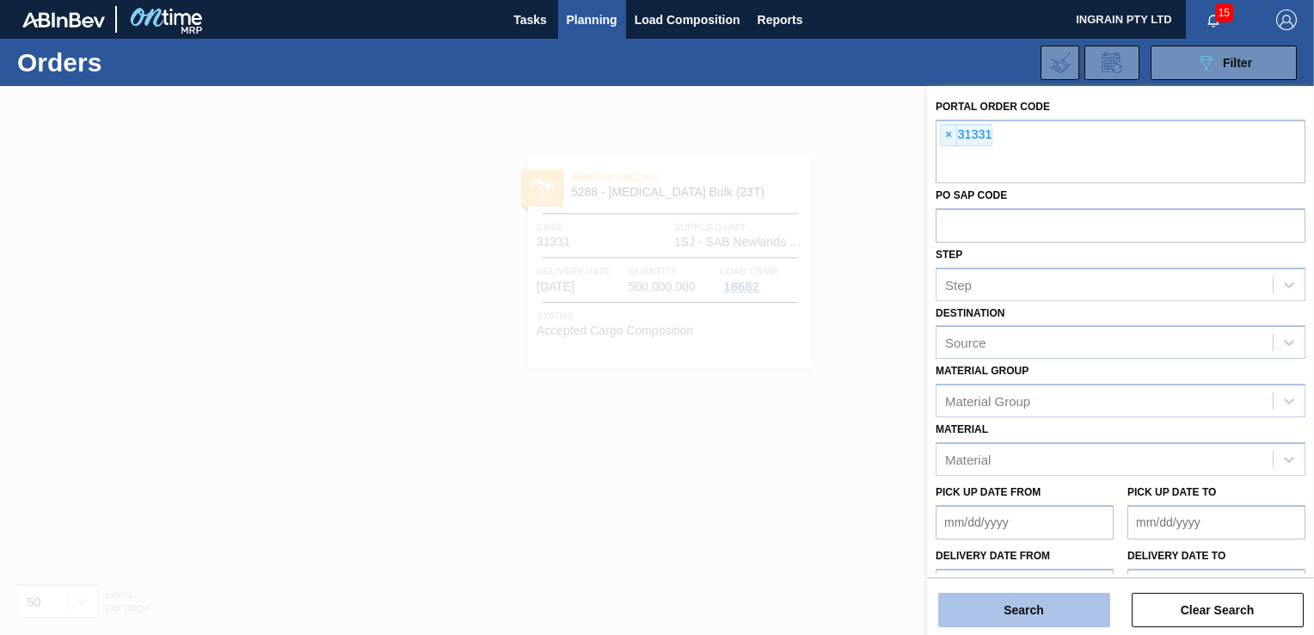
click at [1049, 608] on button "Search" at bounding box center [1024, 609] width 172 height 34
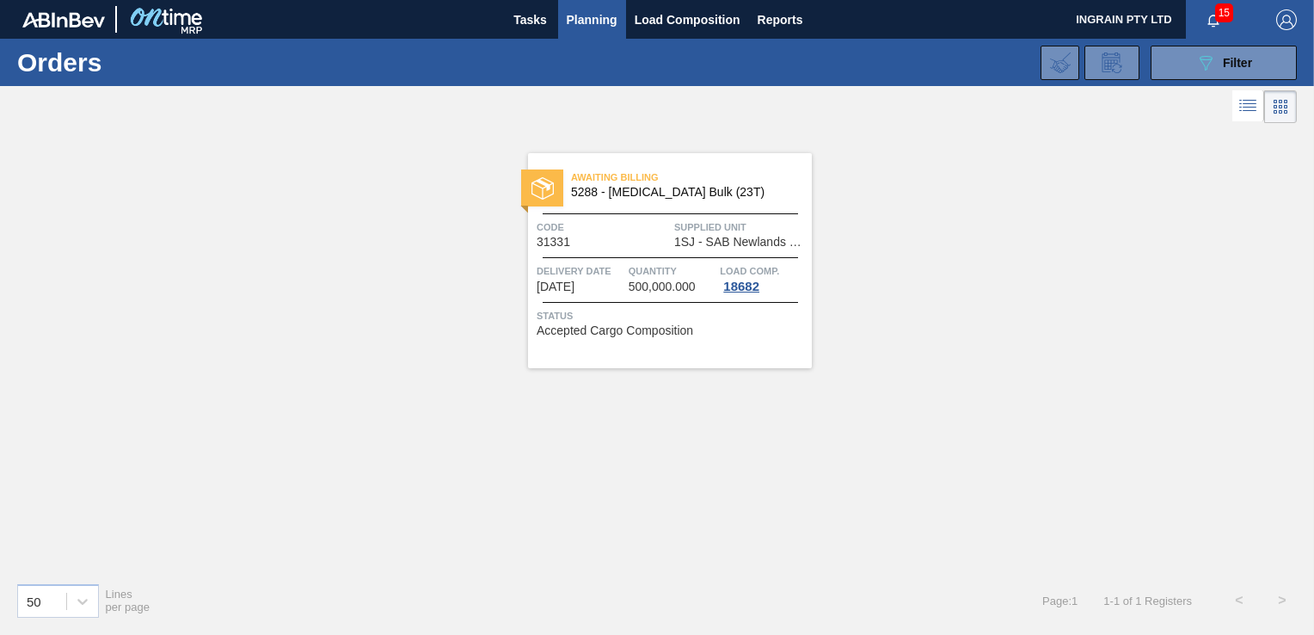
click at [703, 223] on span "Supplied Unit" at bounding box center [740, 226] width 133 height 17
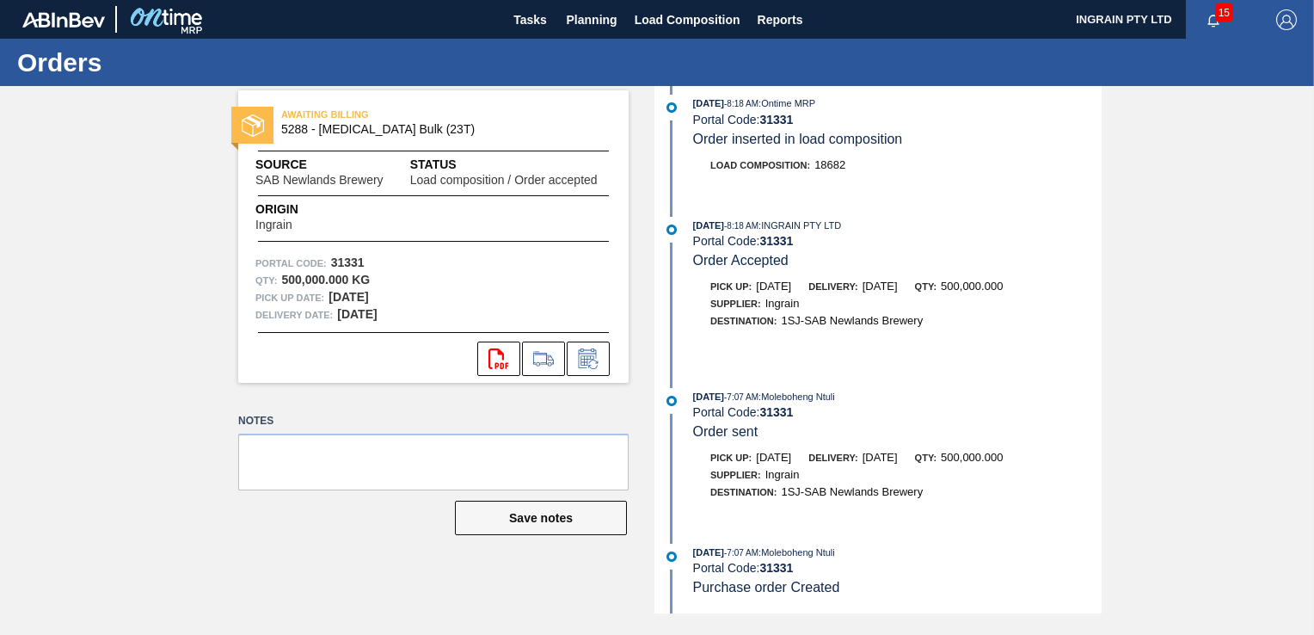
scroll to position [300, 0]
